Goal: Check status: Check status

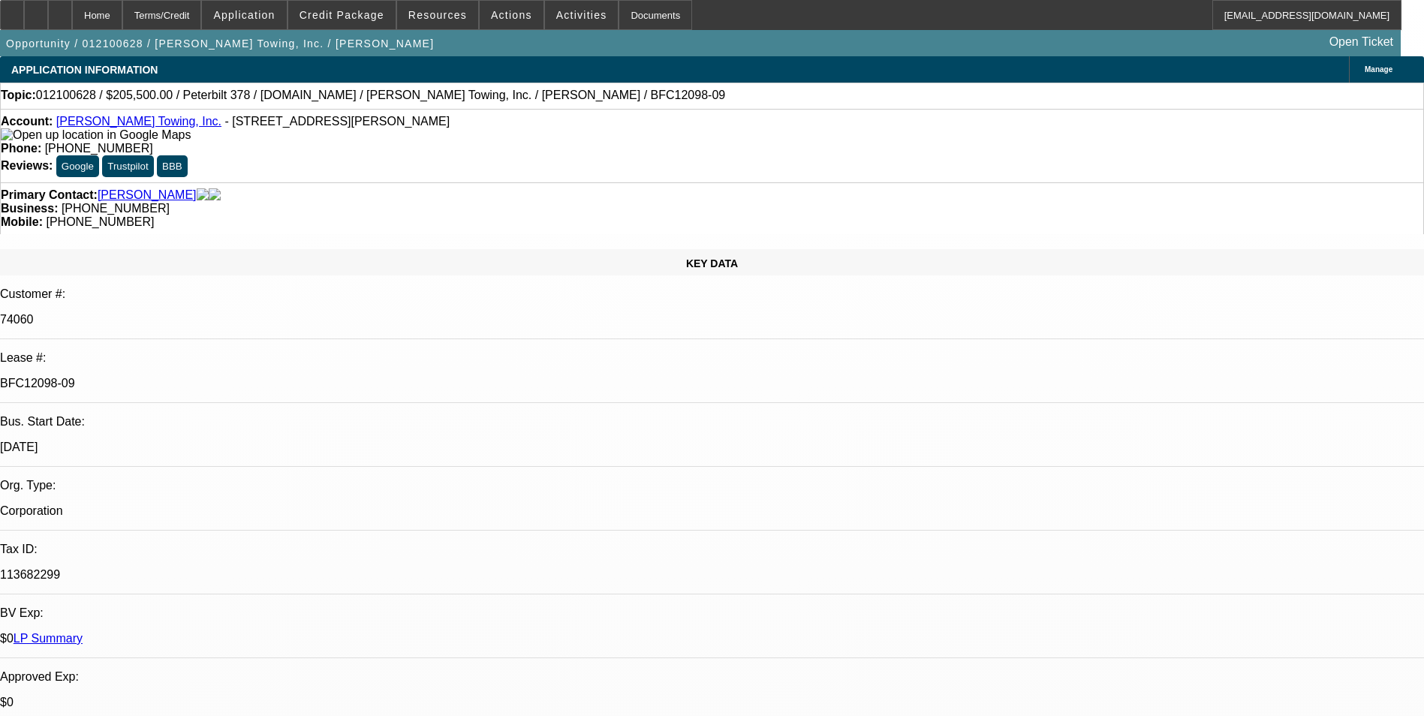
select select "0"
select select "2"
select select "0"
select select "6"
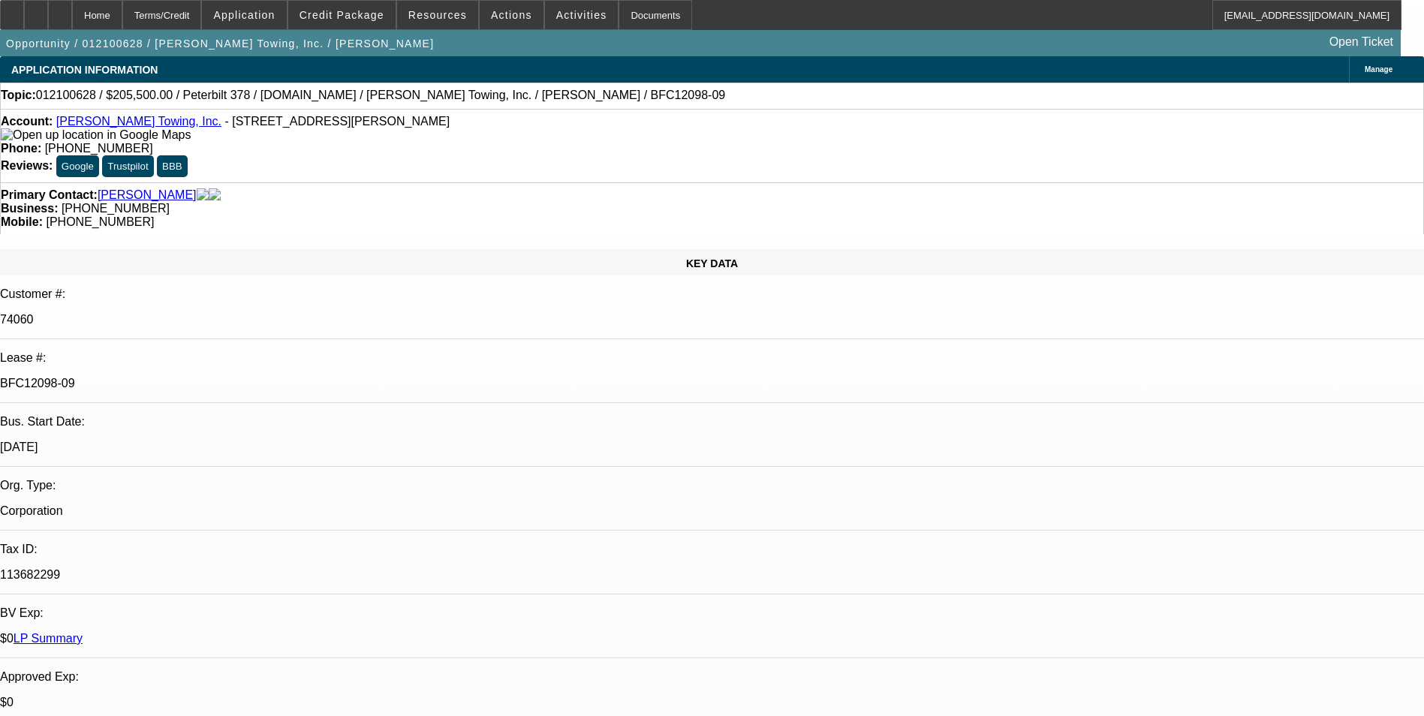
select select "0"
select select "6"
select select "0"
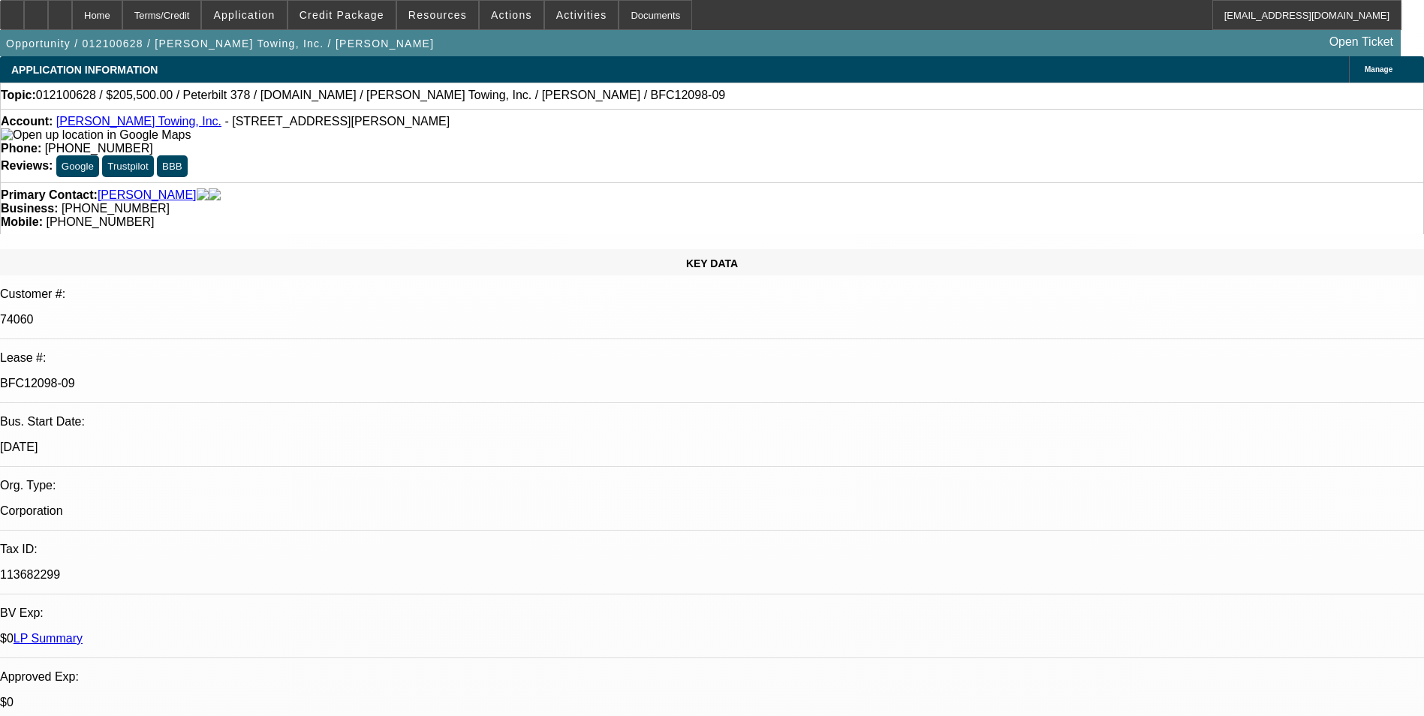
select select "0"
select select "6"
select select "0"
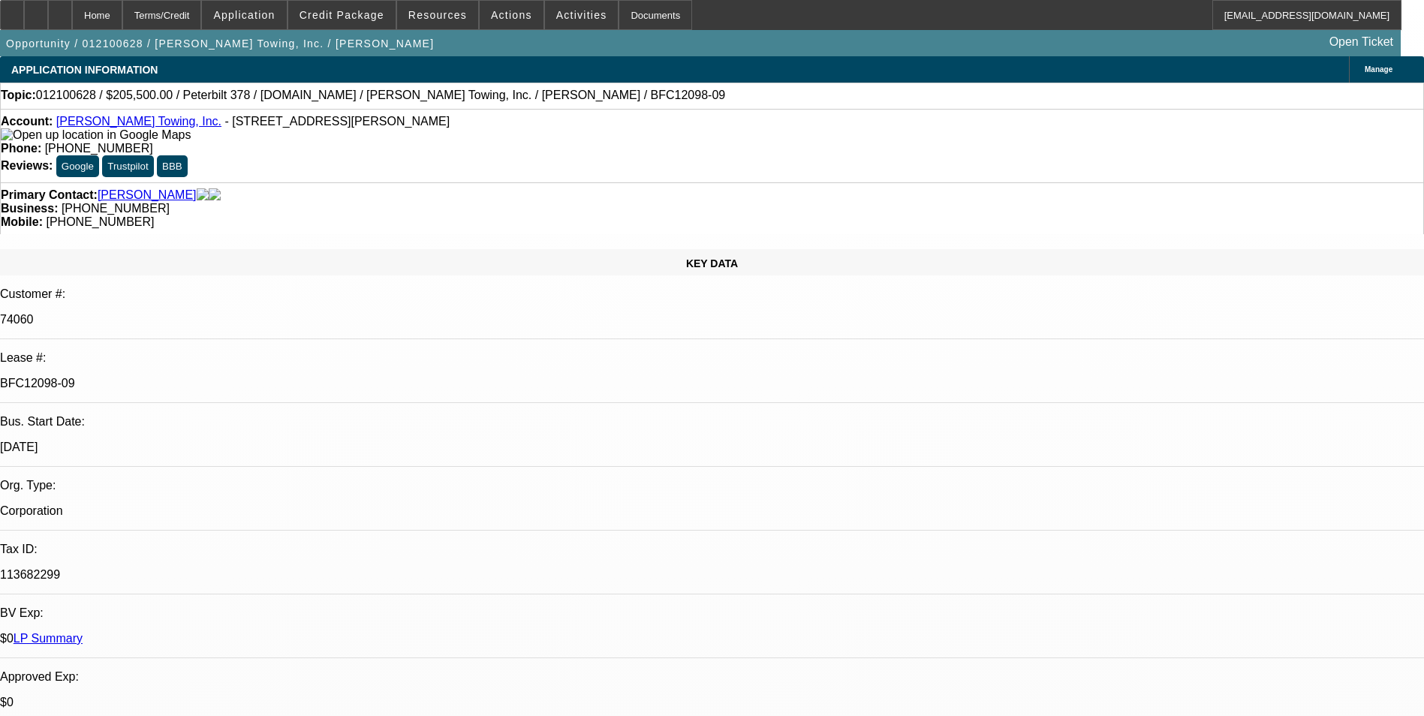
select select "0"
select select "6"
drag, startPoint x: 280, startPoint y: 147, endPoint x: 289, endPoint y: 149, distance: 9.3
click at [280, 142] on div "Account: [PERSON_NAME] Towing, Inc. - [STREET_ADDRESS][PERSON_NAME]" at bounding box center [712, 128] width 1423 height 27
